Goal: Task Accomplishment & Management: Complete application form

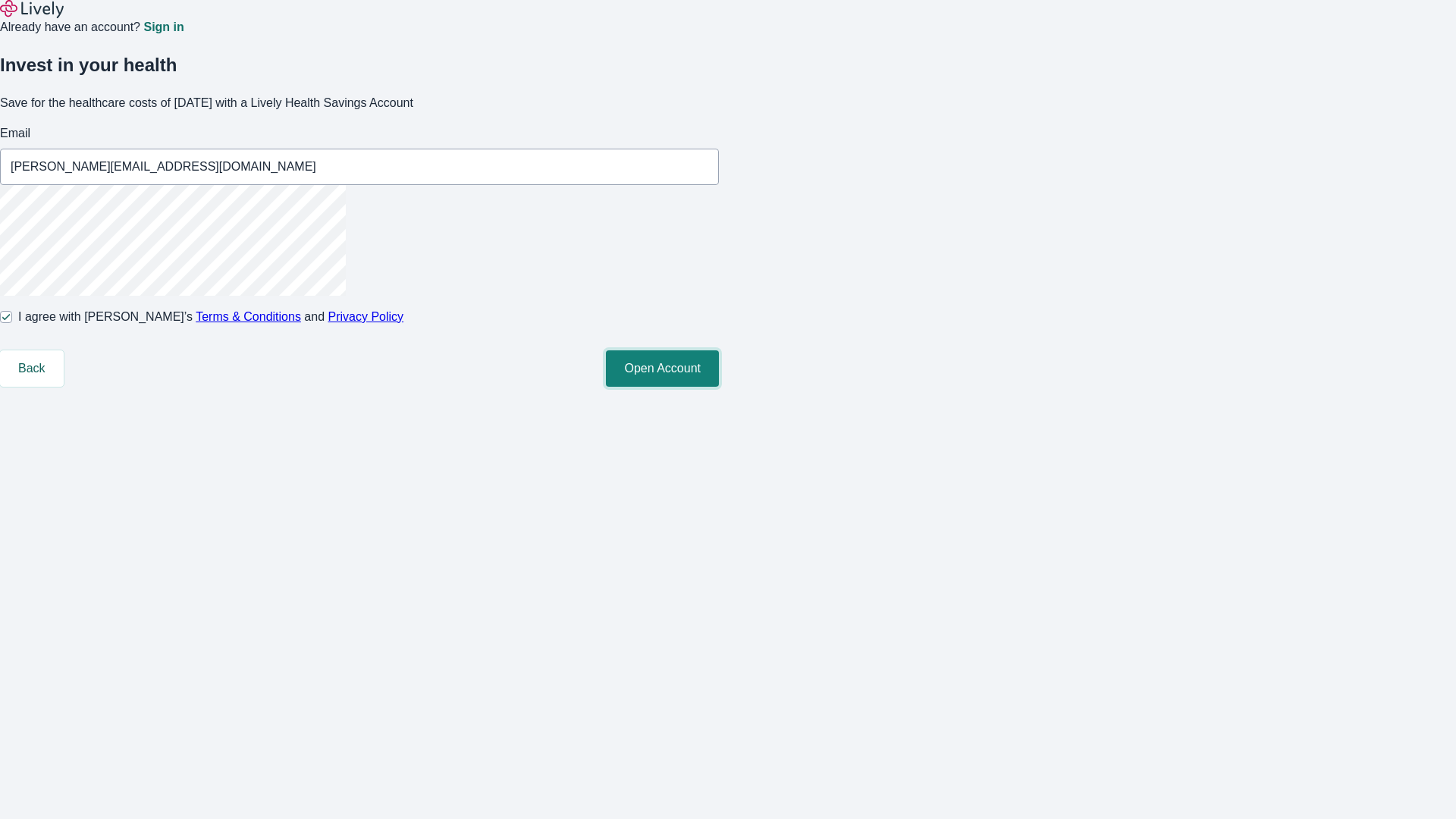
click at [719, 386] on button "Open Account" at bounding box center [662, 368] width 113 height 36
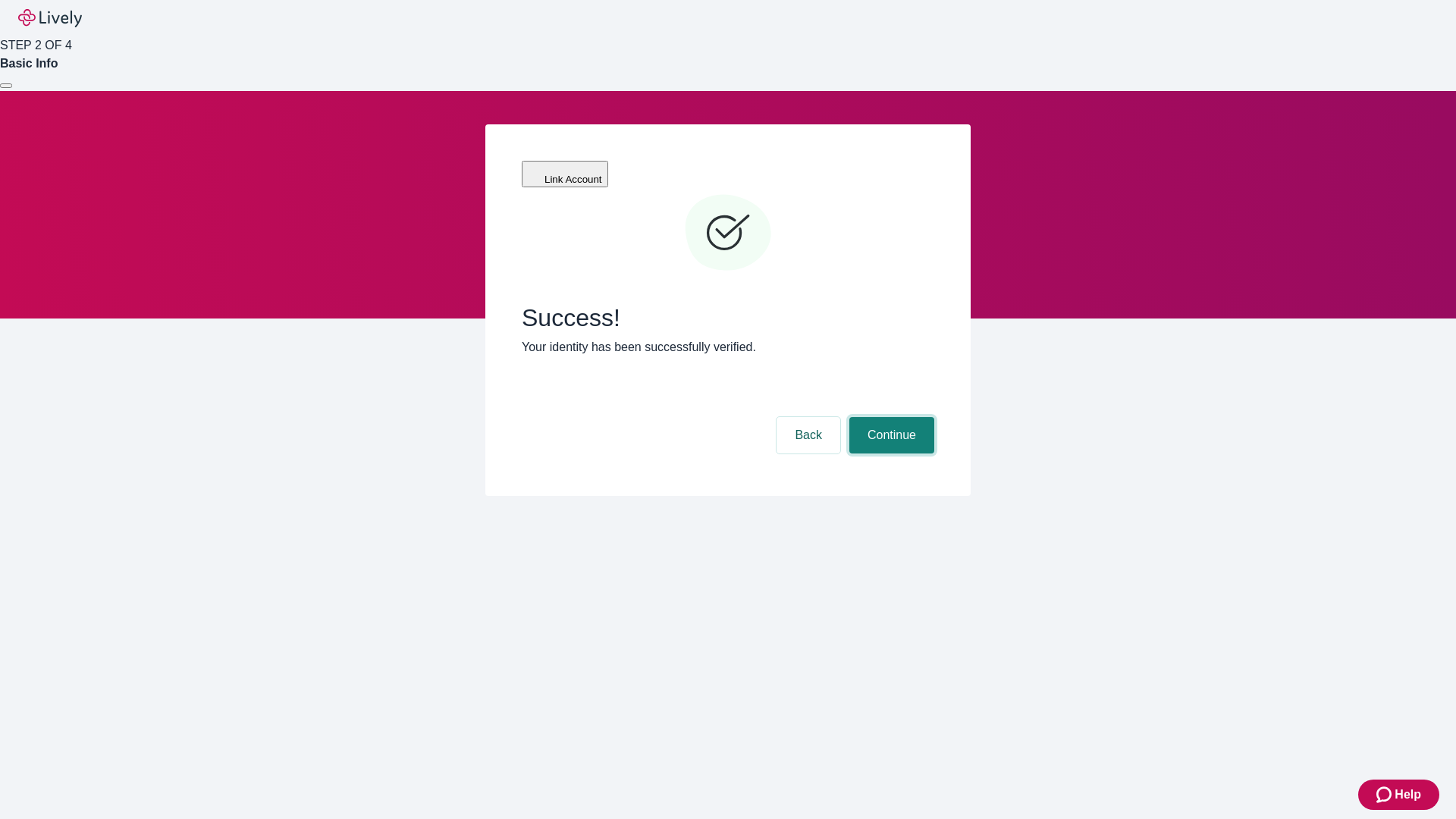
click at [889, 417] on button "Continue" at bounding box center [892, 435] width 85 height 36
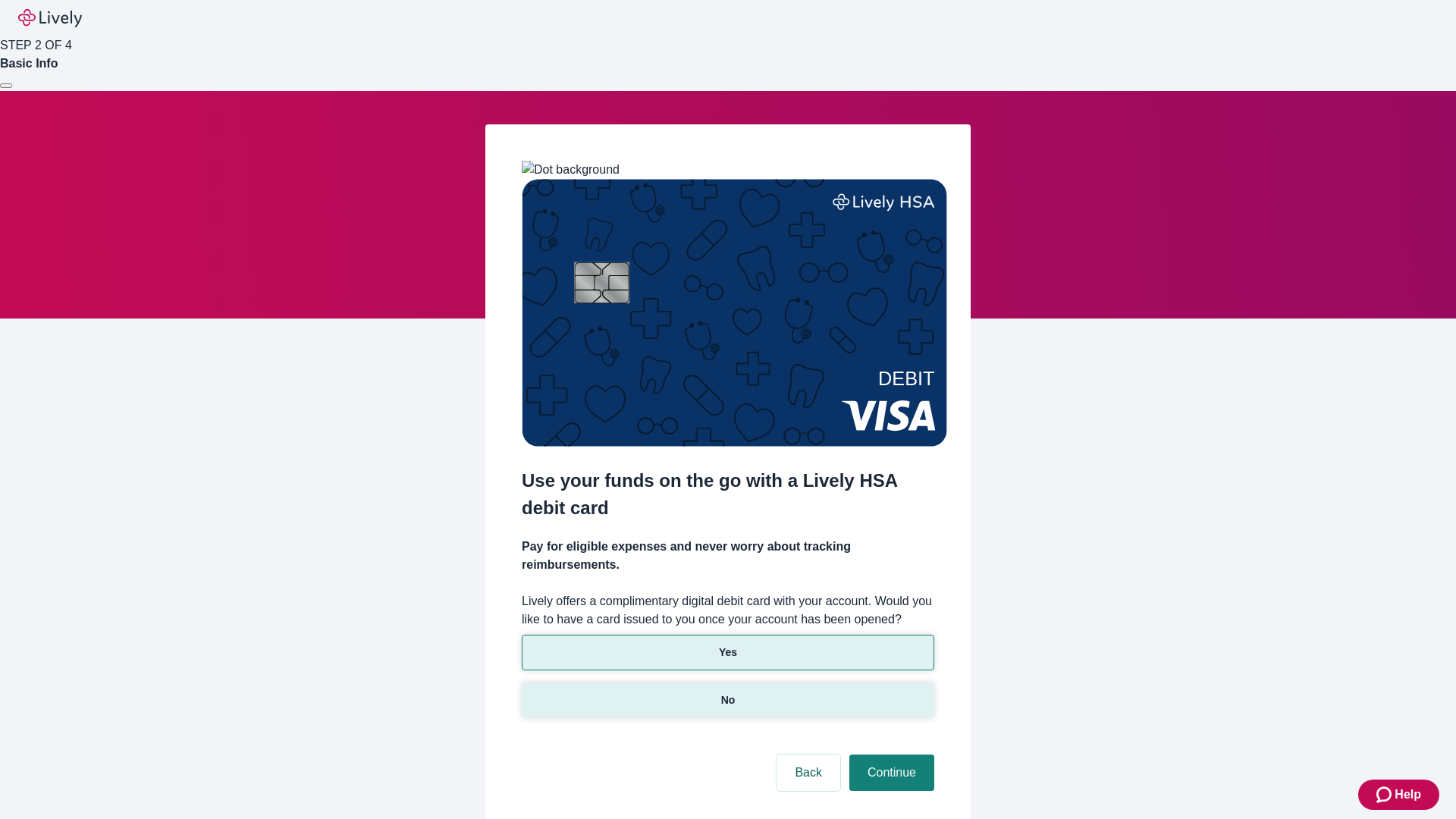
click at [728, 693] on p "No" at bounding box center [728, 701] width 14 height 16
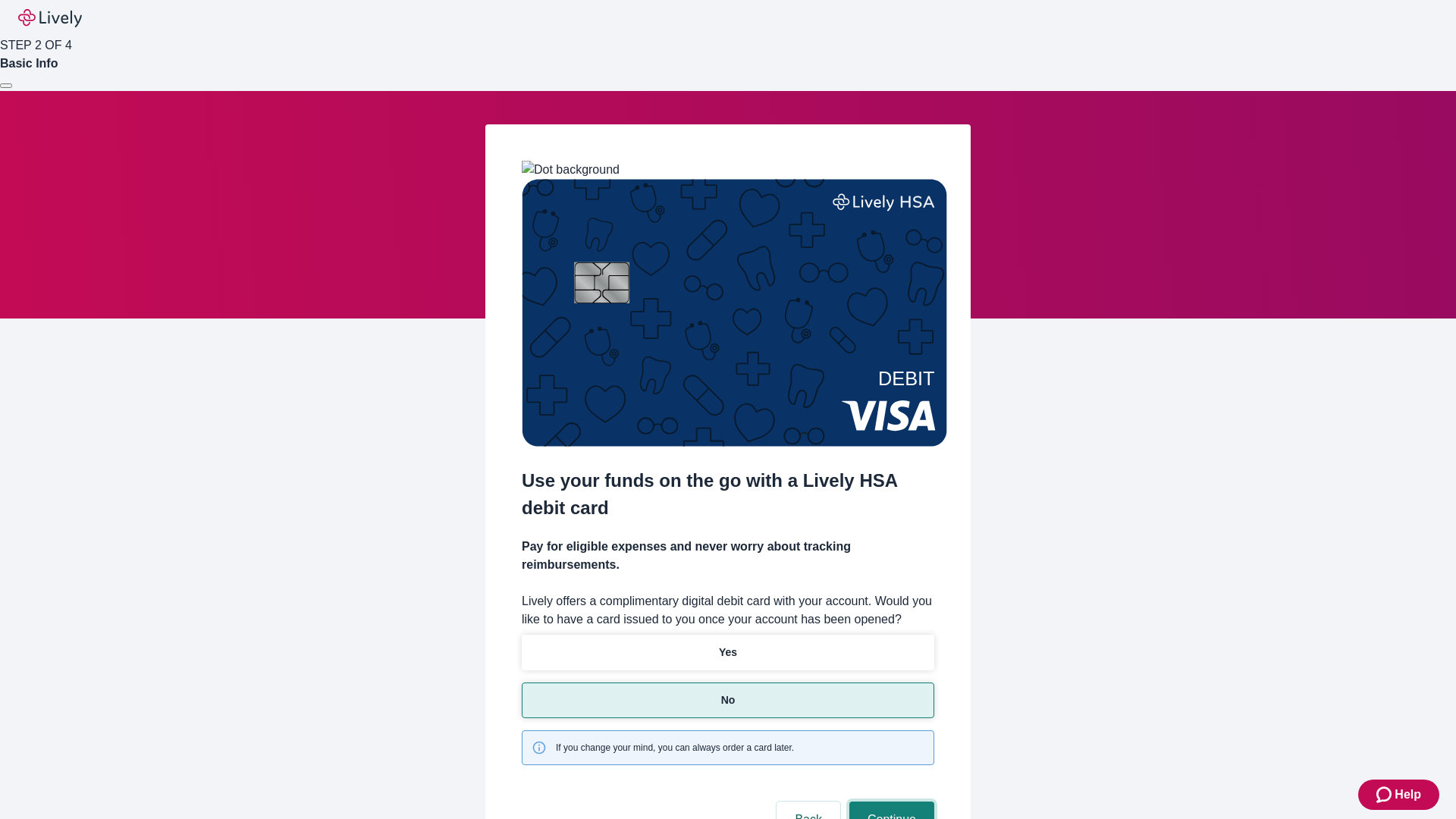
click at [889, 802] on button "Continue" at bounding box center [892, 820] width 85 height 36
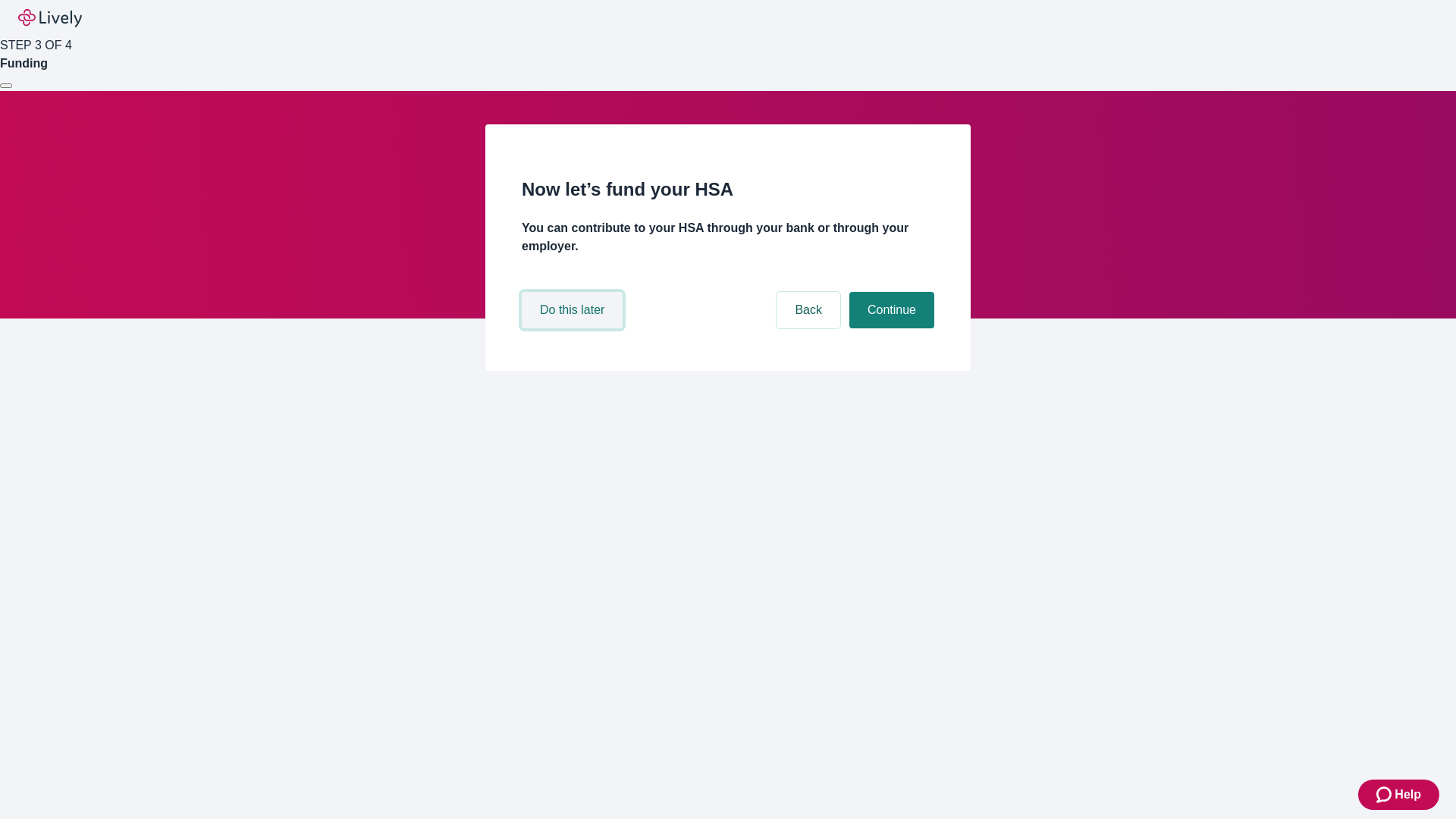
click at [574, 329] on button "Do this later" at bounding box center [572, 310] width 101 height 36
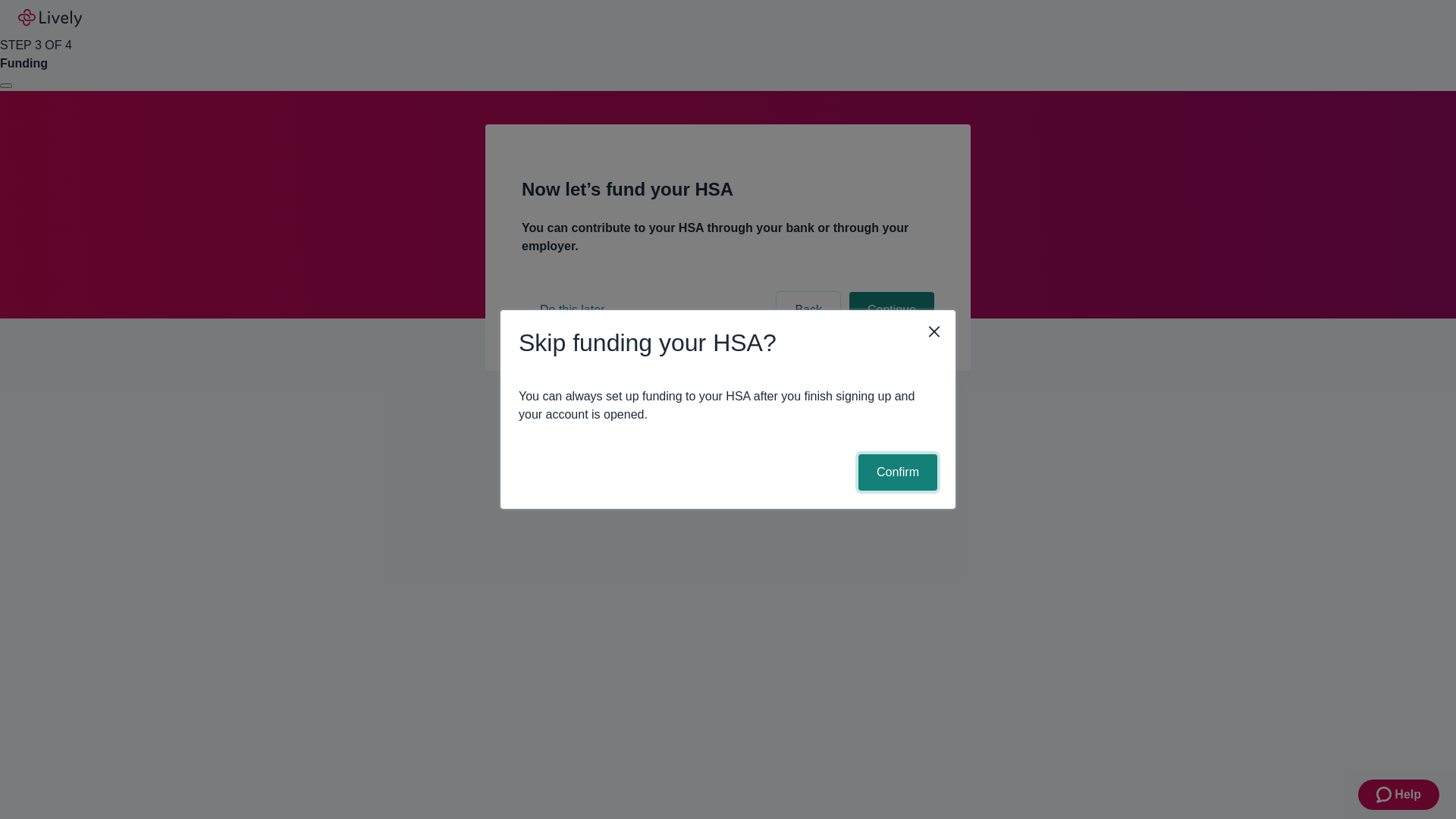
click at [895, 472] on button "Confirm" at bounding box center [897, 472] width 79 height 36
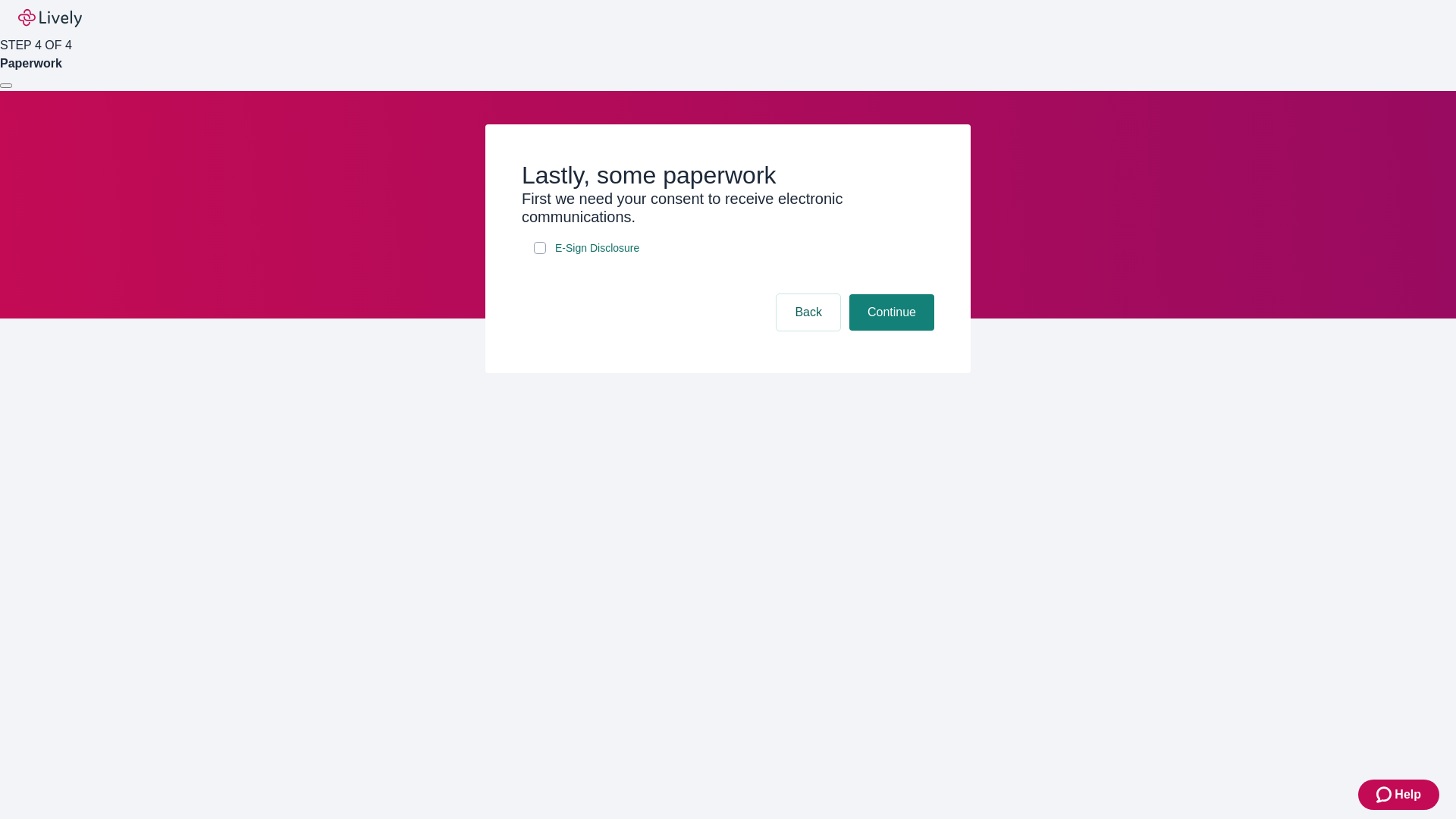
click at [540, 254] on input "E-Sign Disclosure" at bounding box center [539, 247] width 12 height 12
checkbox input "true"
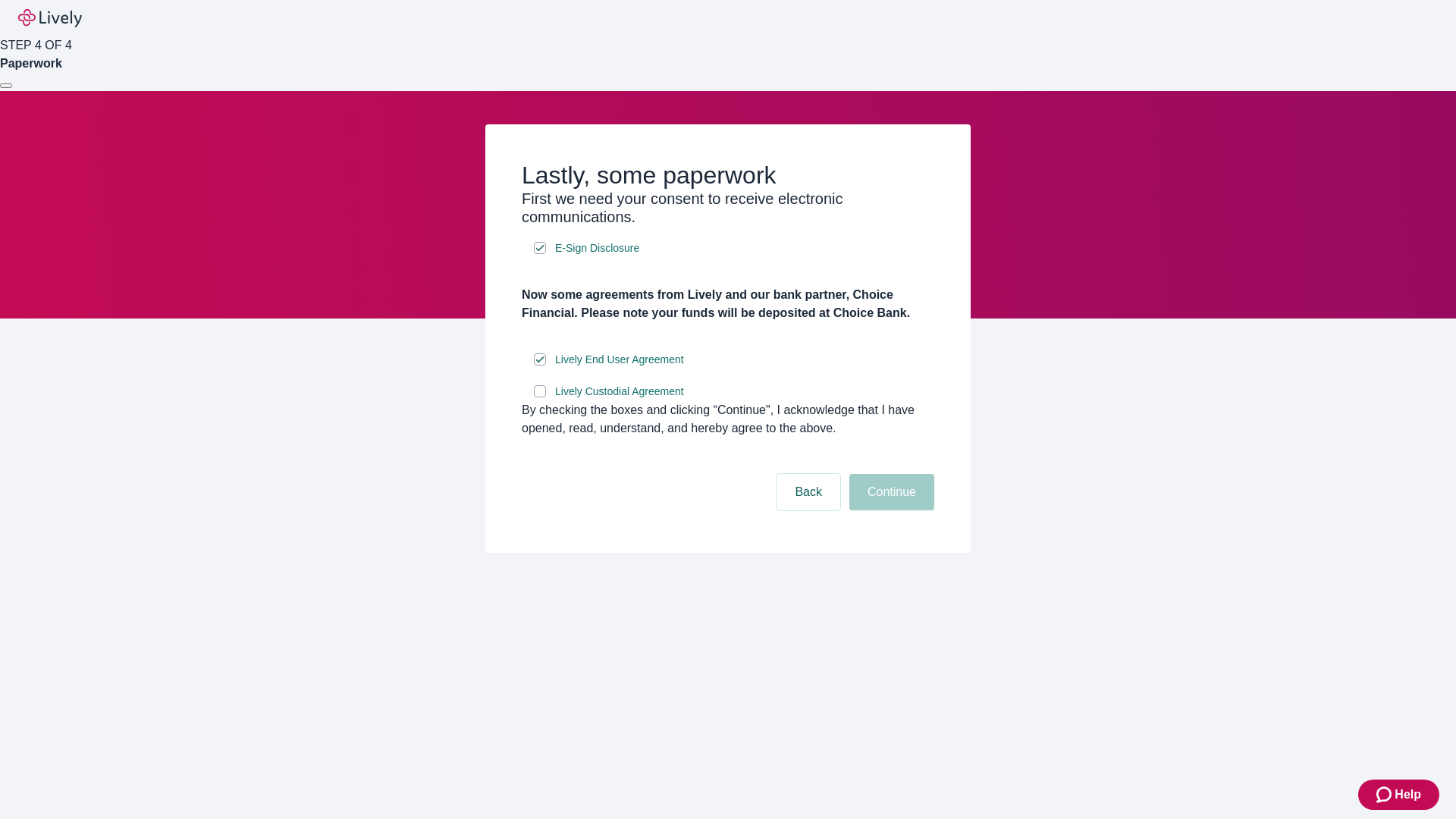
click at [540, 397] on input "Lively Custodial Agreement" at bounding box center [539, 391] width 12 height 12
checkbox input "true"
click at [889, 510] on button "Continue" at bounding box center [892, 492] width 85 height 36
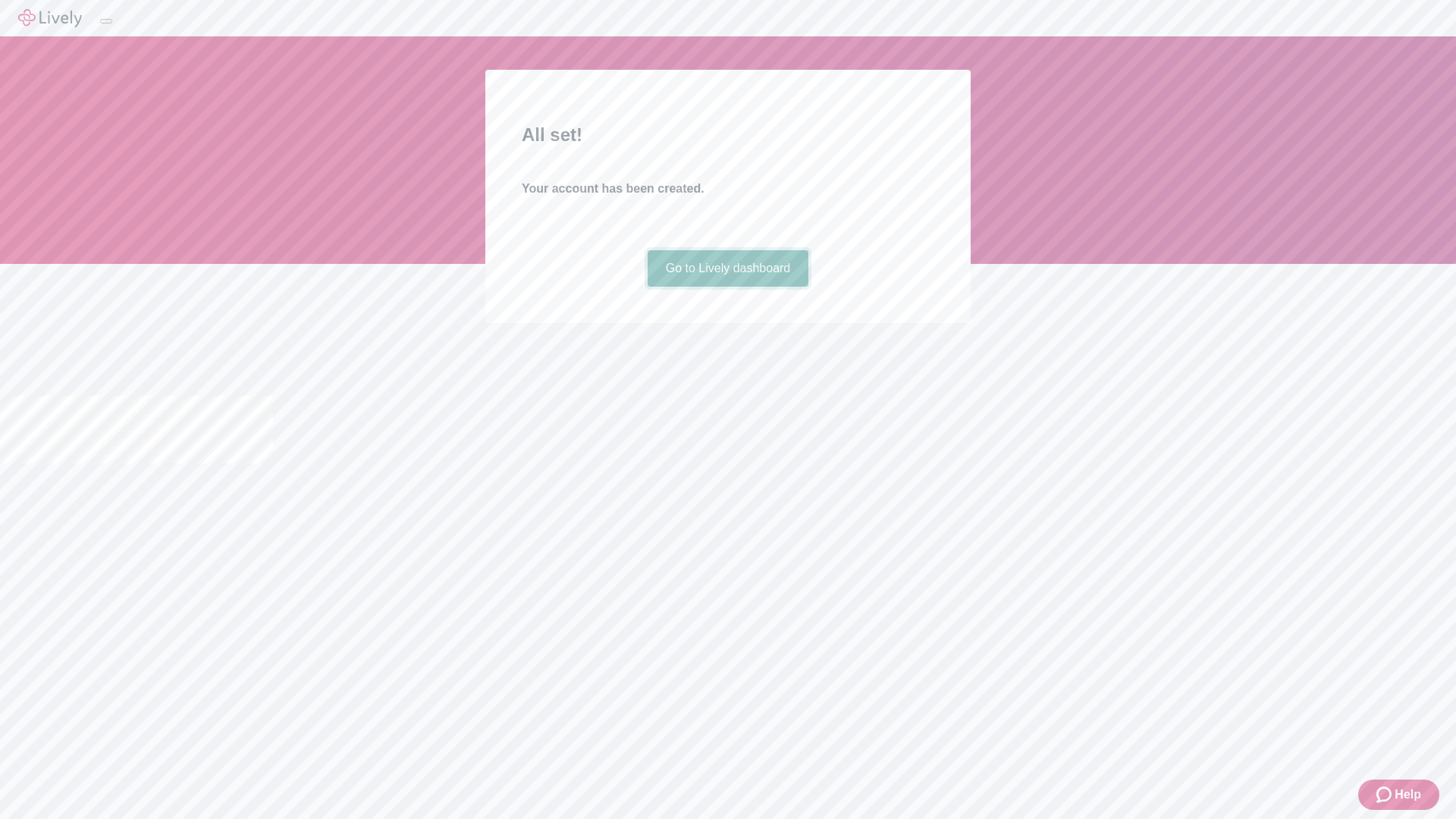
click at [728, 287] on link "Go to Lively dashboard" at bounding box center [728, 268] width 162 height 36
